Goal: Transaction & Acquisition: Purchase product/service

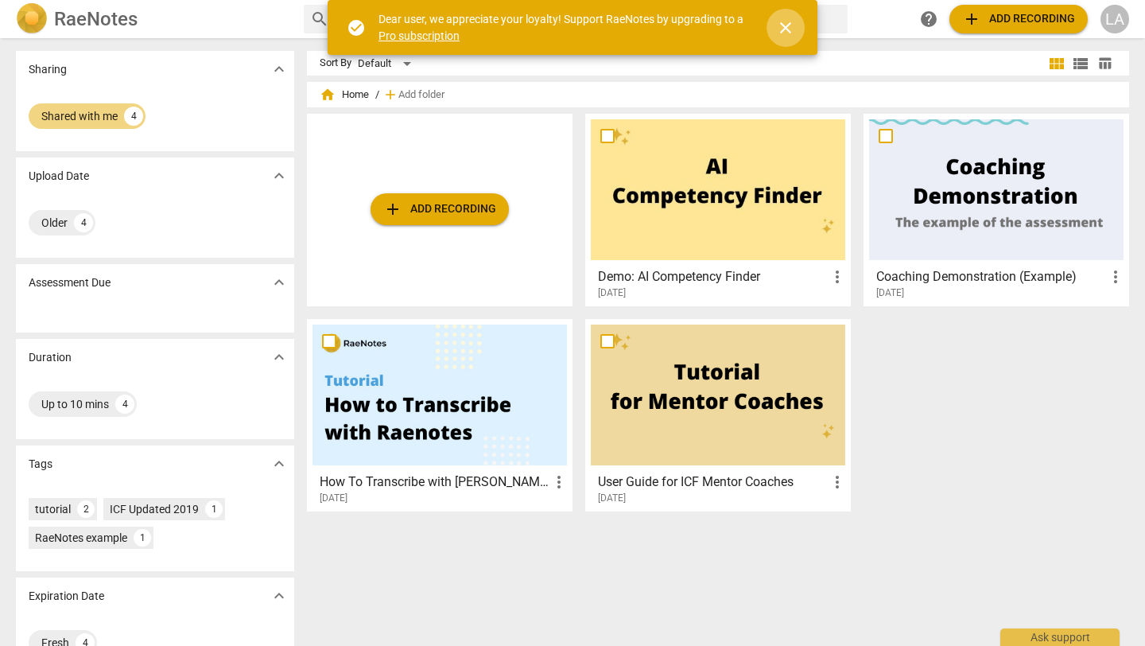
click at [784, 29] on span "close" at bounding box center [785, 27] width 19 height 19
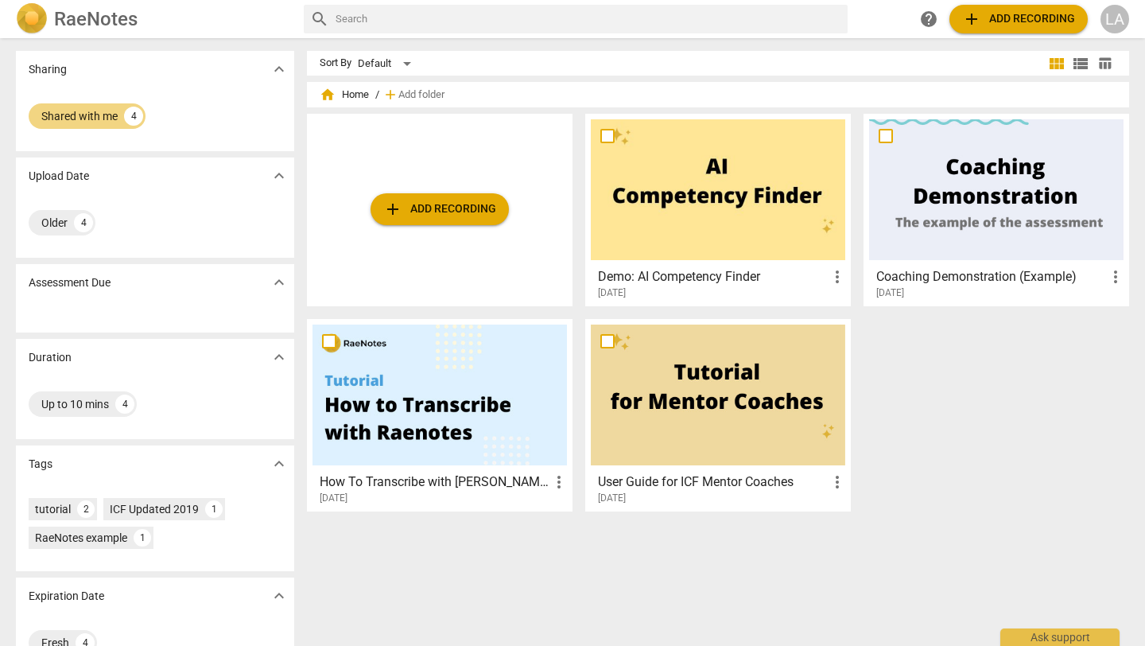
click at [33, 25] on img at bounding box center [32, 19] width 32 height 32
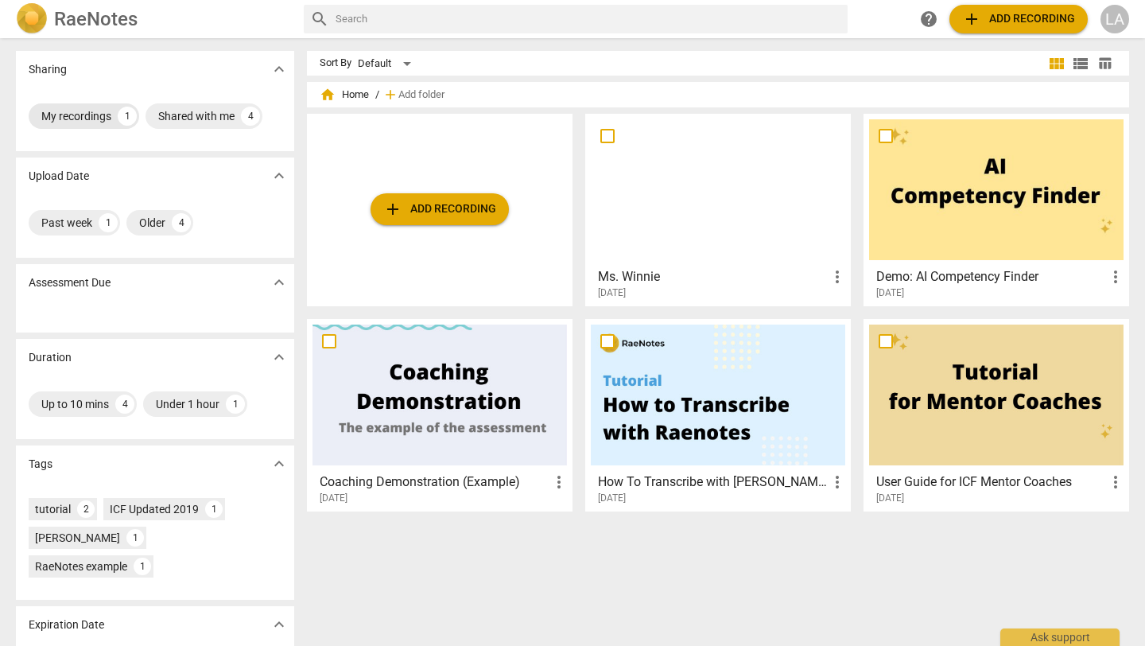
click at [71, 120] on div "My recordings" at bounding box center [76, 116] width 70 height 16
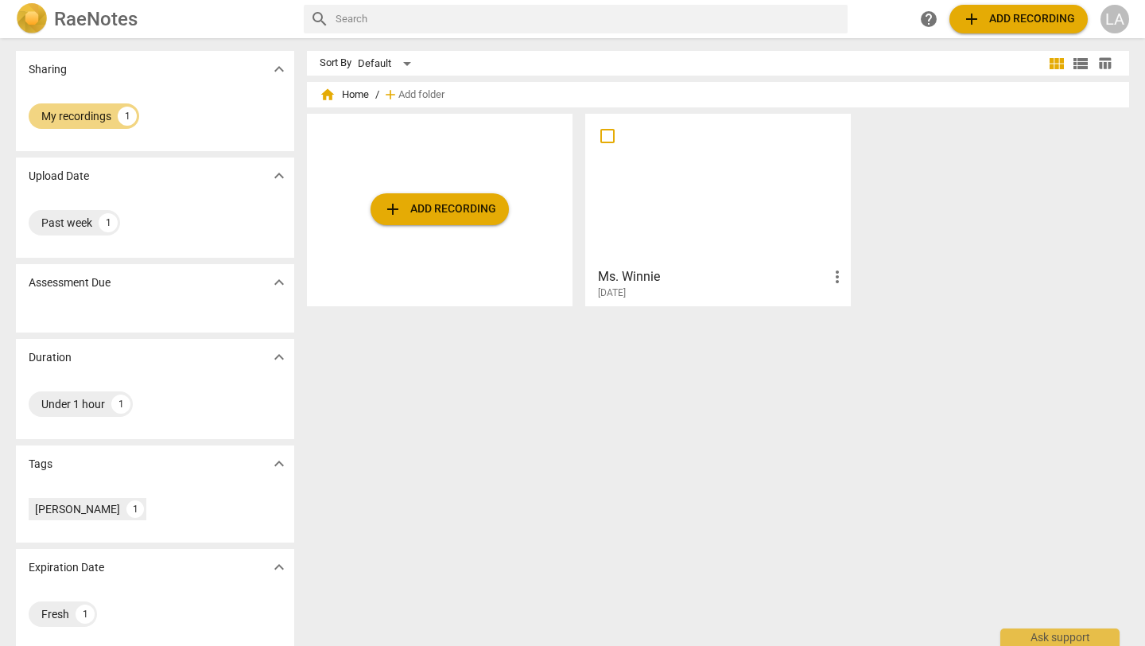
click at [835, 277] on span "more_vert" at bounding box center [837, 276] width 19 height 19
click at [971, 202] on div at bounding box center [572, 323] width 1145 height 646
click at [717, 174] on div at bounding box center [718, 189] width 254 height 141
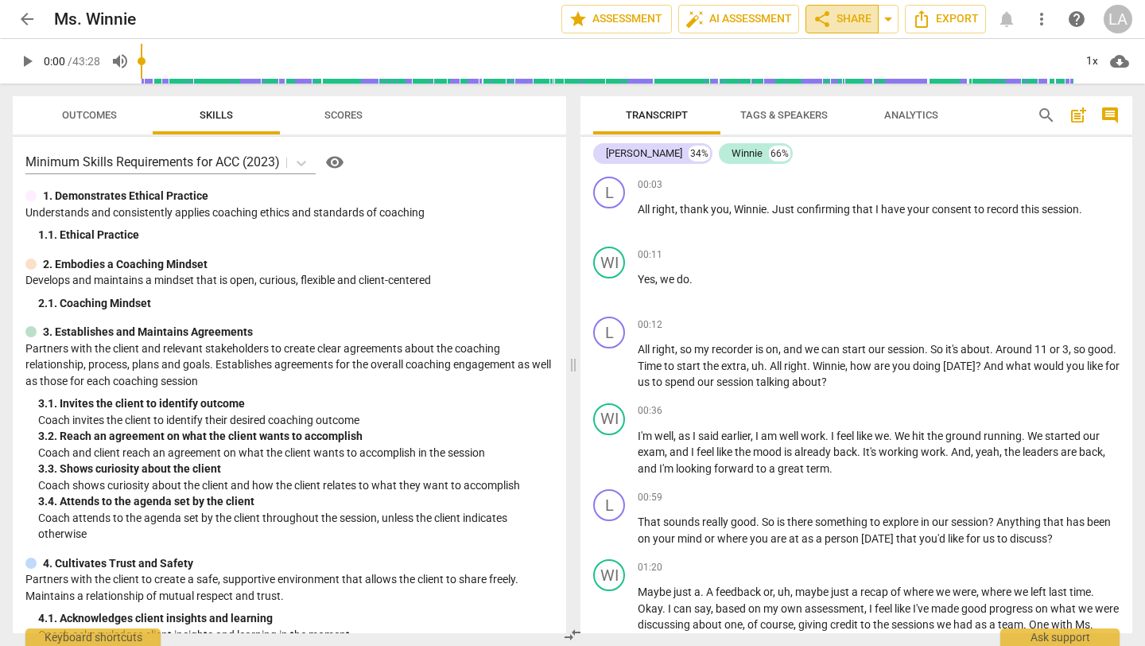
click at [825, 17] on span "share" at bounding box center [822, 19] width 19 height 19
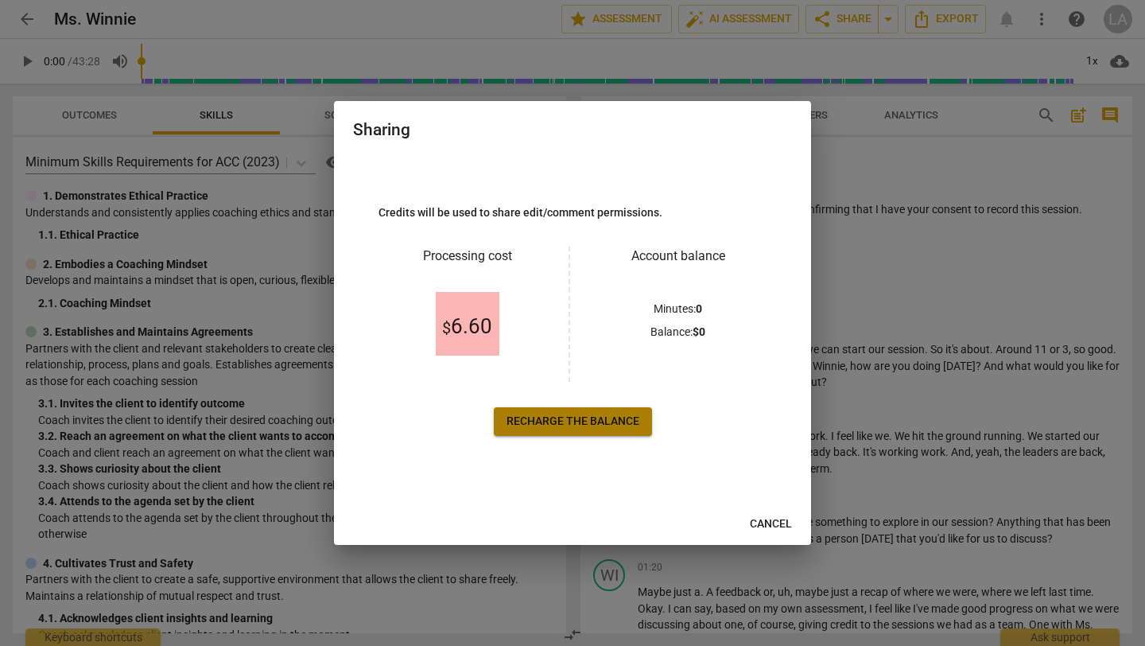
click at [555, 426] on span "Recharge the balance" at bounding box center [573, 421] width 133 height 16
